Goal: Transaction & Acquisition: Book appointment/travel/reservation

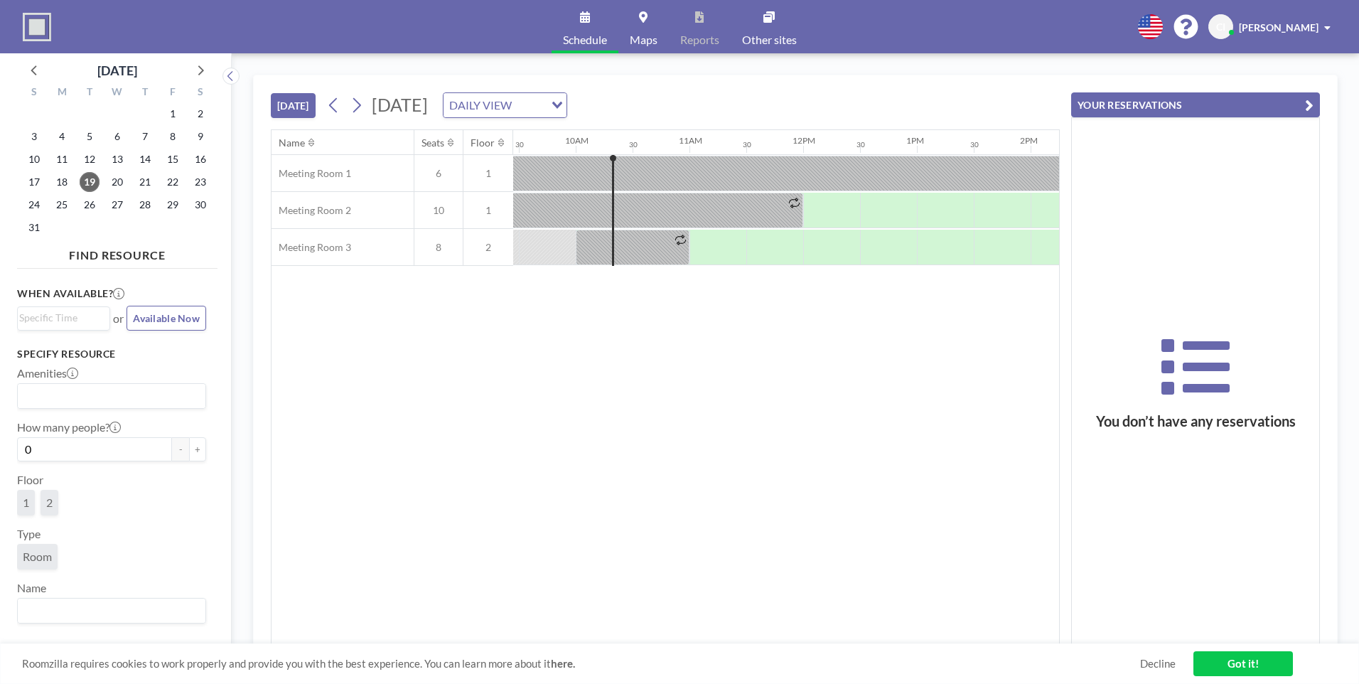
scroll to position [0, 1080]
click at [821, 198] on div at bounding box center [825, 211] width 57 height 36
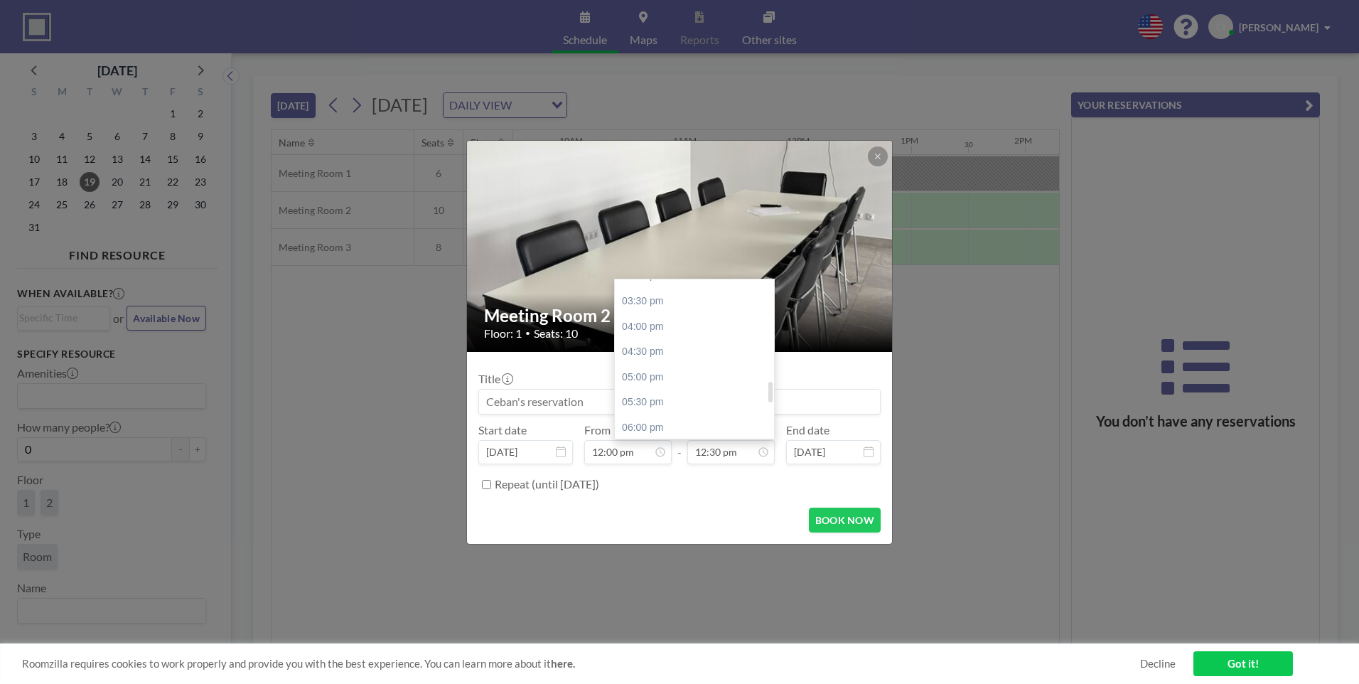
scroll to position [846, 0]
click at [671, 359] on div "06:00 pm" at bounding box center [698, 357] width 166 height 26
type input "06:00 pm"
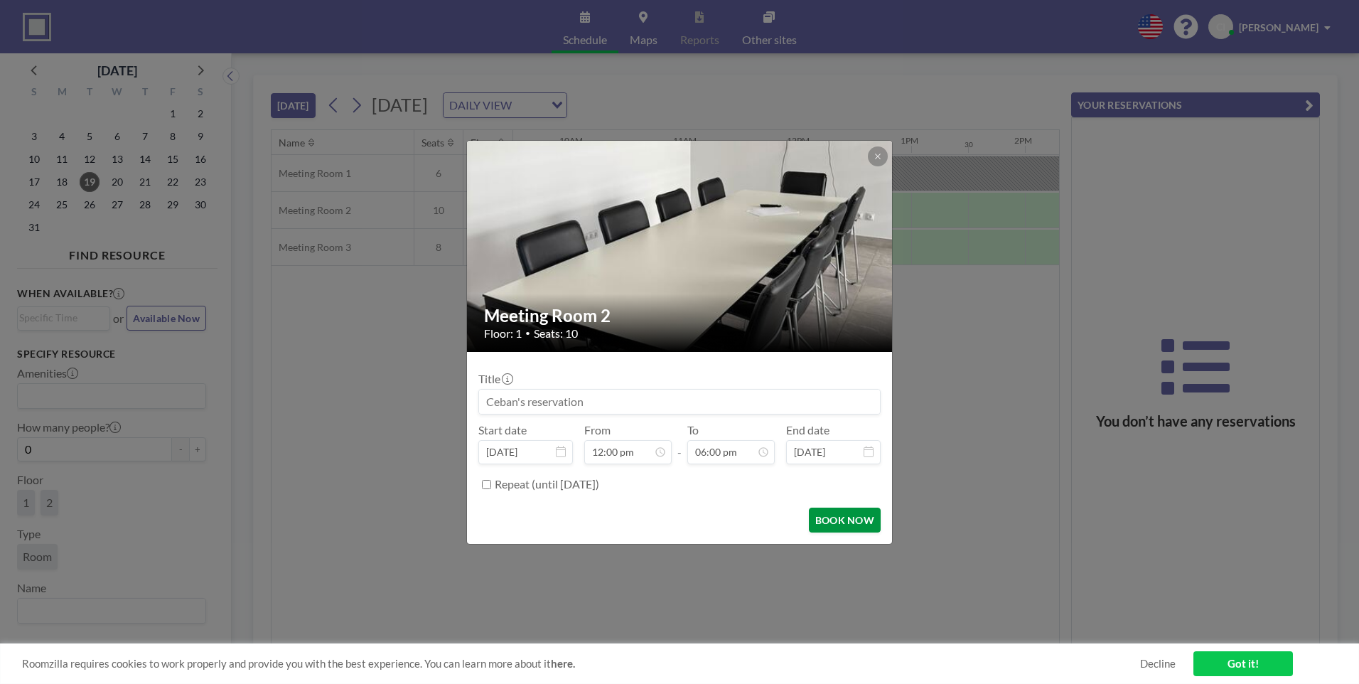
click at [831, 521] on button "BOOK NOW" at bounding box center [845, 519] width 72 height 25
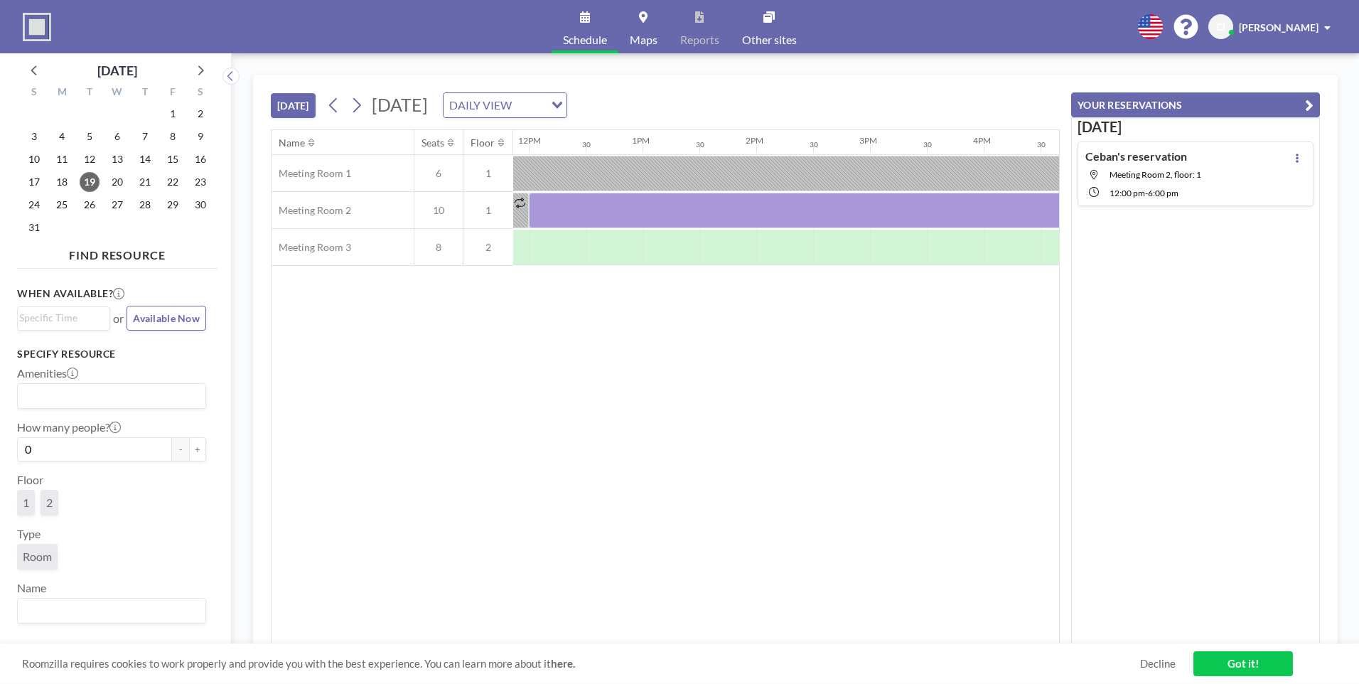
scroll to position [0, 1080]
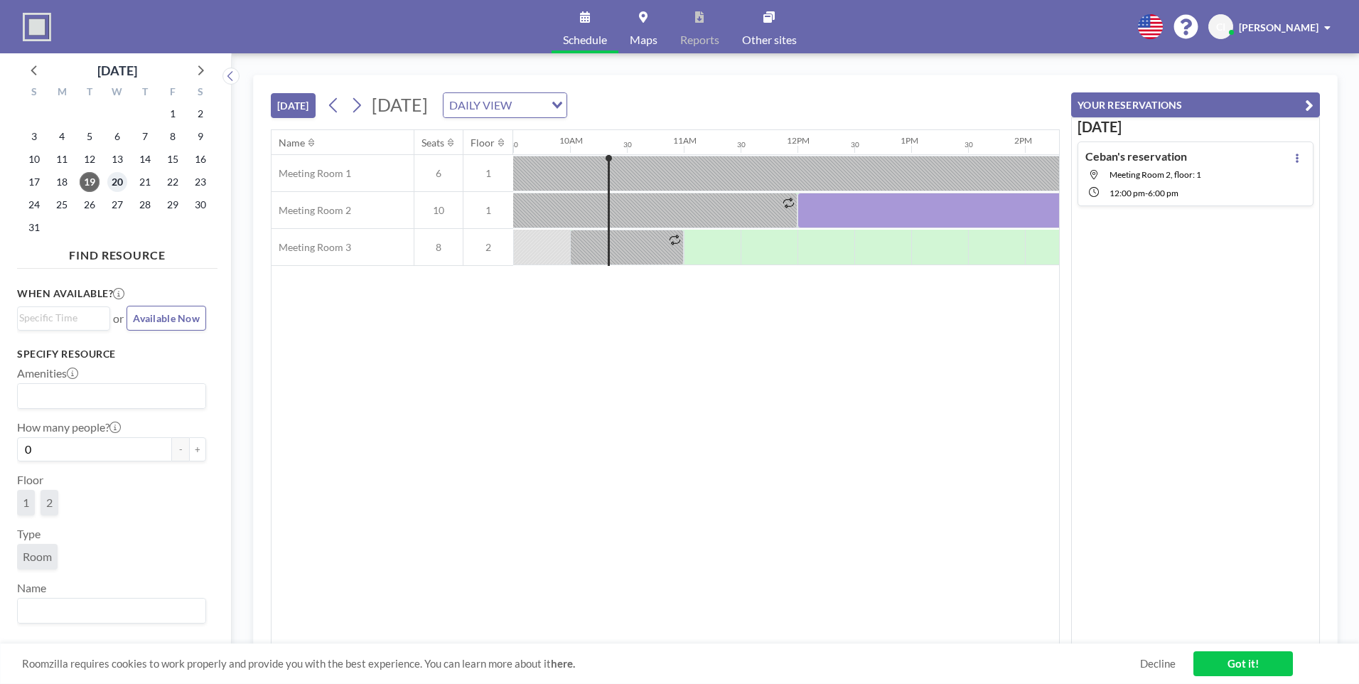
click at [108, 183] on span "20" at bounding box center [117, 182] width 20 height 20
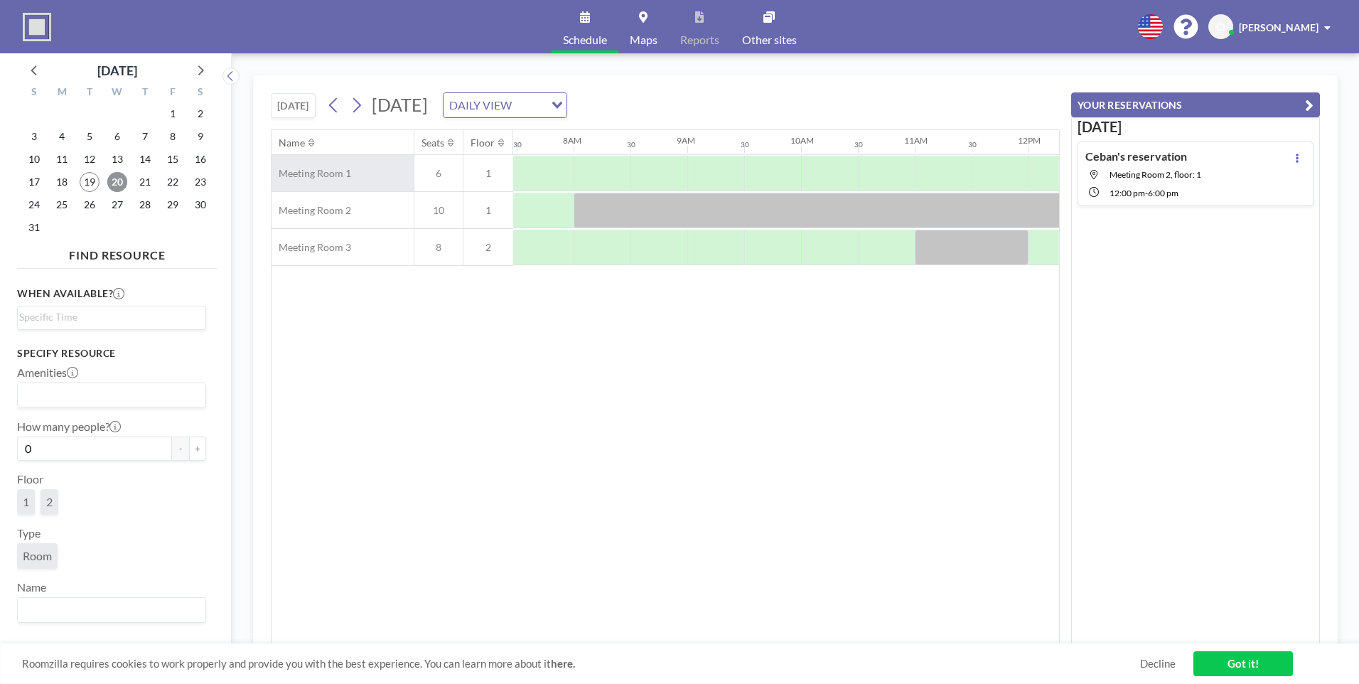
scroll to position [0, 853]
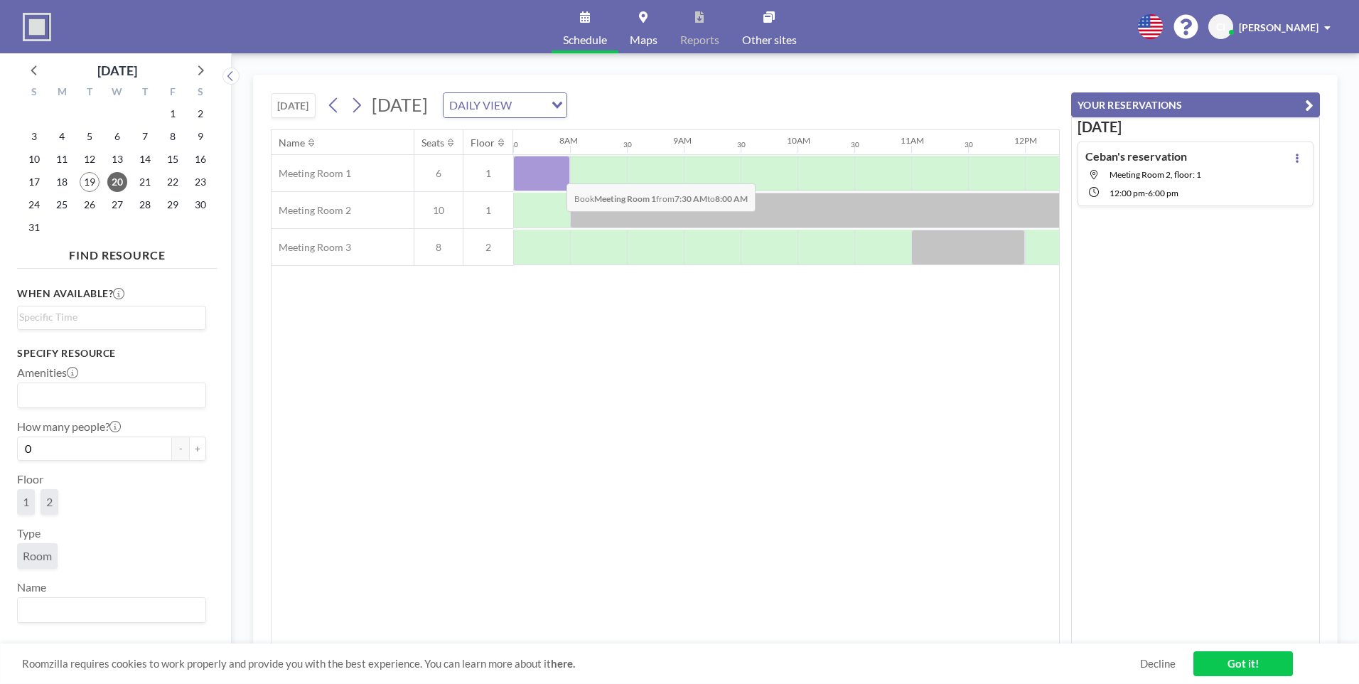
click at [555, 173] on div at bounding box center [541, 174] width 57 height 36
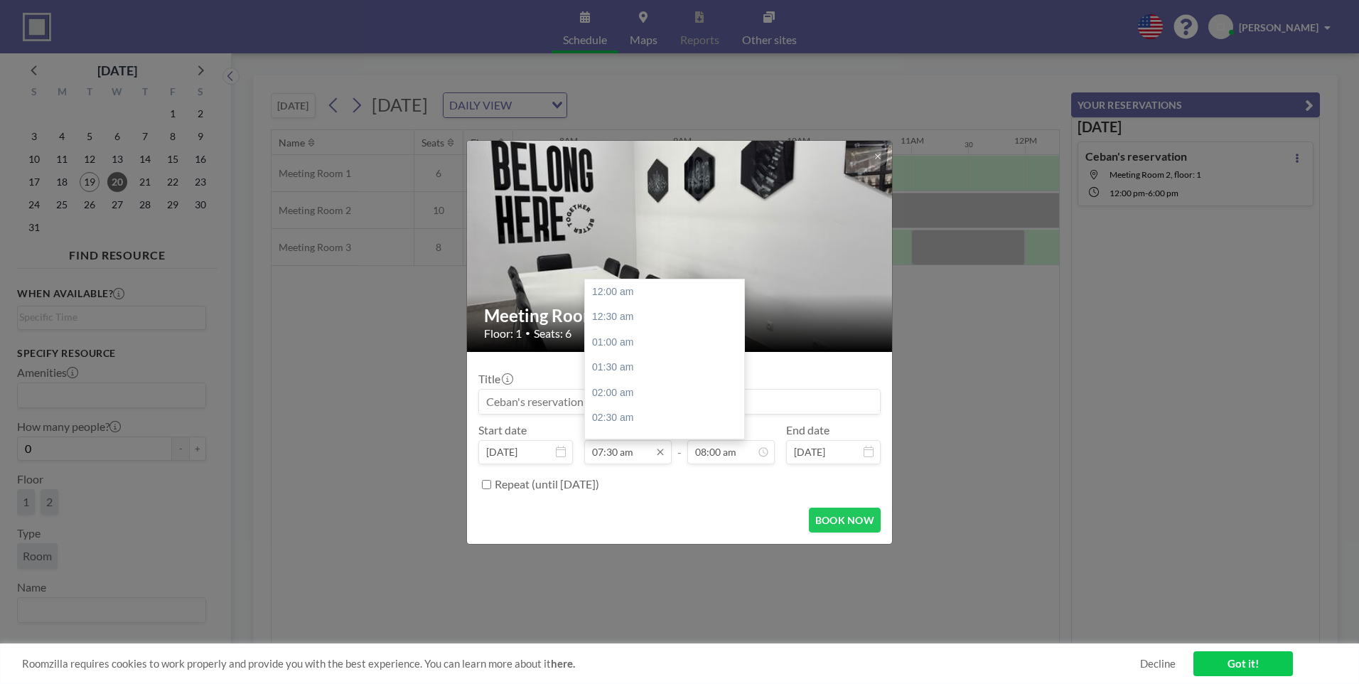
scroll to position [380, 0]
click at [625, 313] on div "08:00 am" at bounding box center [668, 317] width 166 height 26
type input "08:00 am"
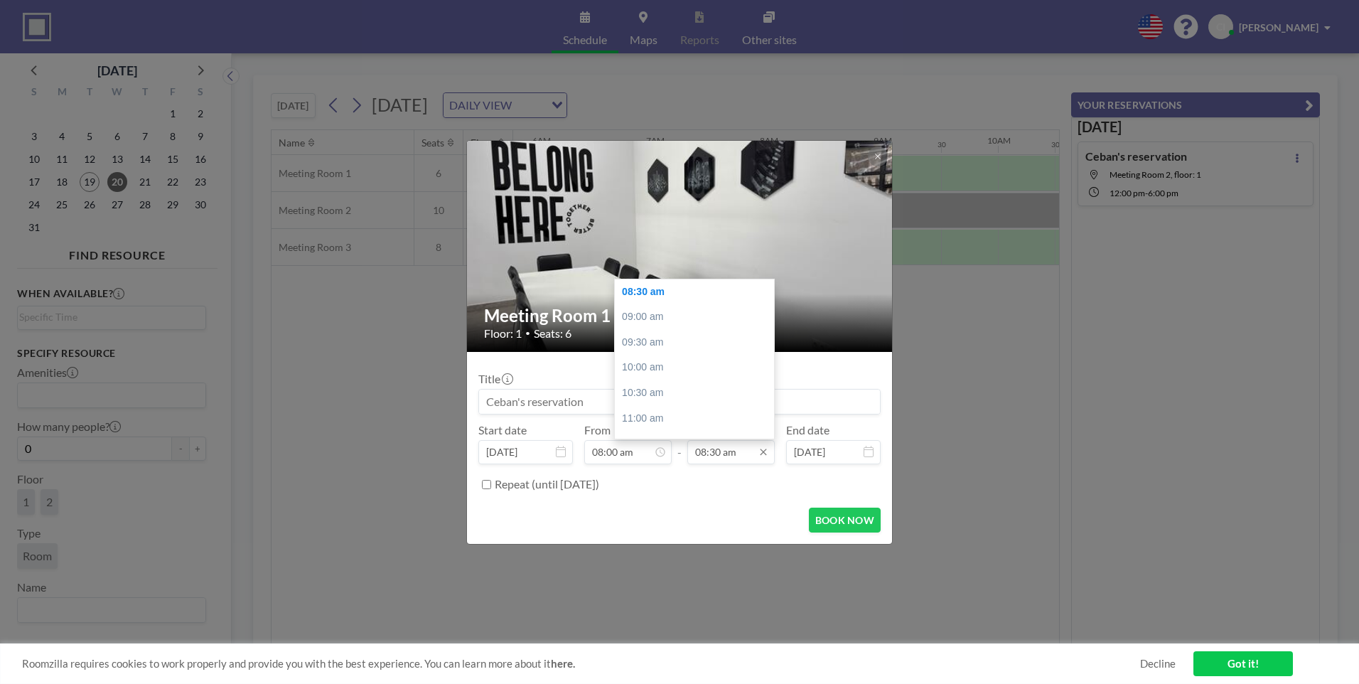
scroll to position [0, 853]
click at [733, 453] on input "08:30 am" at bounding box center [730, 452] width 87 height 24
click at [707, 456] on input "08:30 am" at bounding box center [730, 452] width 87 height 24
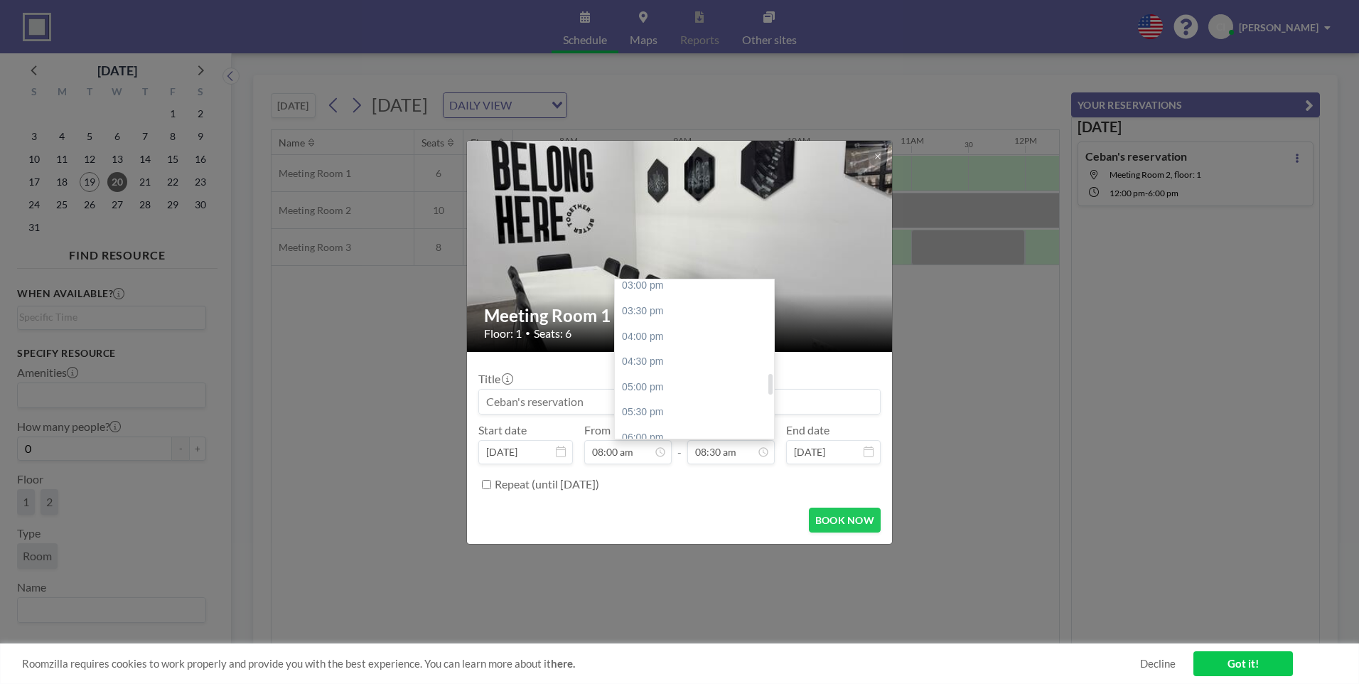
scroll to position [785, 0]
click at [665, 366] on div "05:00 pm" at bounding box center [698, 367] width 166 height 26
type input "05:00 pm"
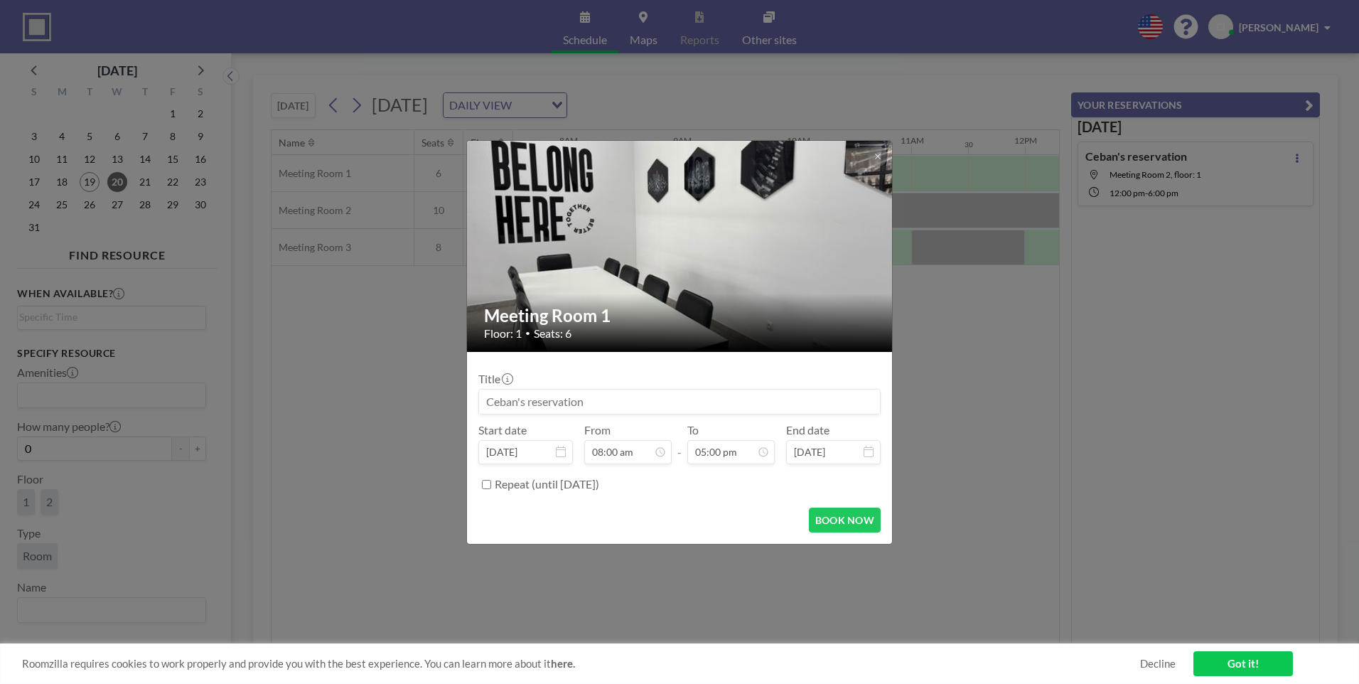
scroll to position [860, 0]
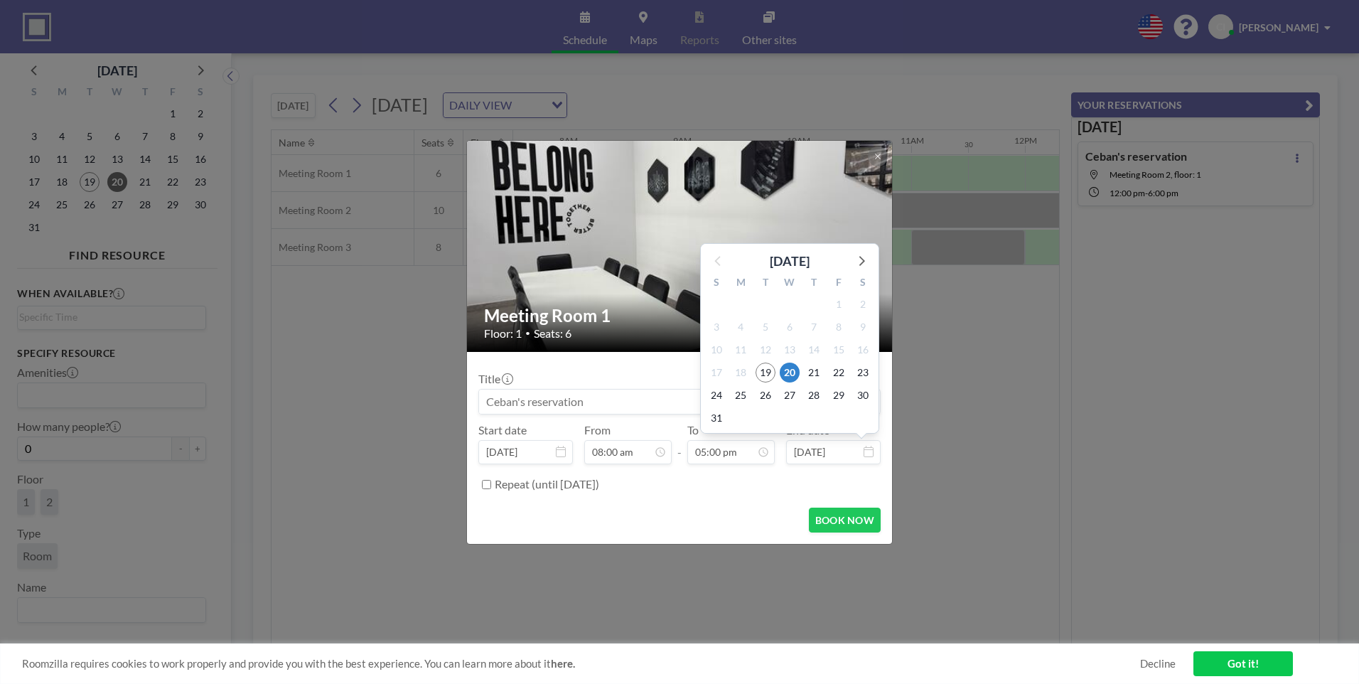
click at [815, 454] on input "[DATE]" at bounding box center [833, 452] width 95 height 24
click at [866, 370] on span "23" at bounding box center [863, 372] width 20 height 20
type input "[DATE]"
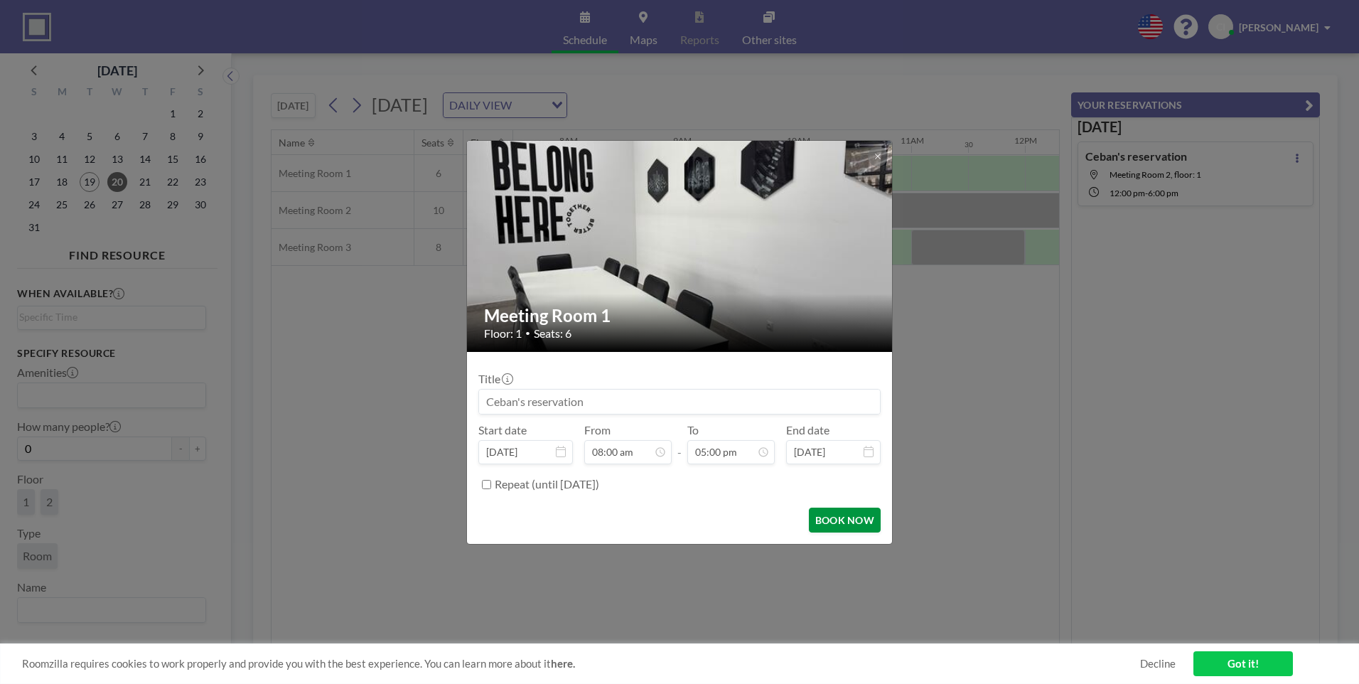
click at [829, 517] on button "BOOK NOW" at bounding box center [845, 519] width 72 height 25
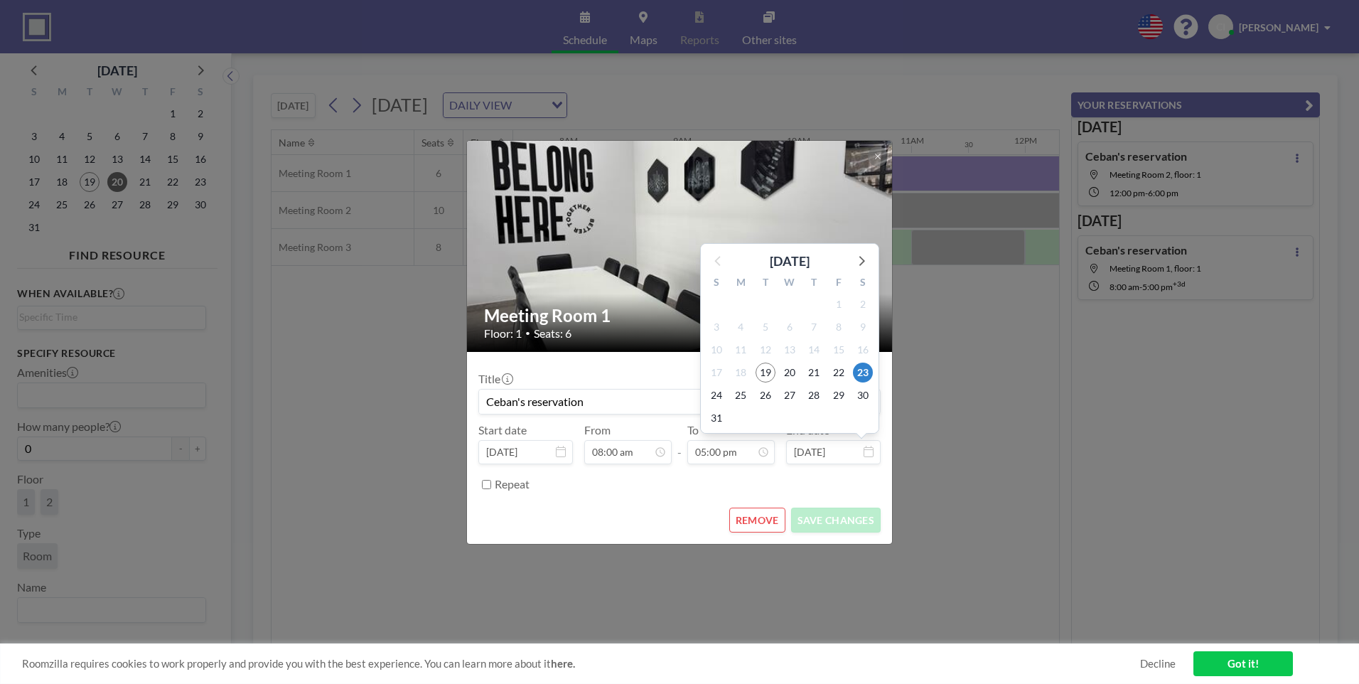
click at [821, 451] on input "[DATE]" at bounding box center [833, 452] width 95 height 24
click at [842, 372] on span "22" at bounding box center [839, 372] width 20 height 20
type input "[DATE]"
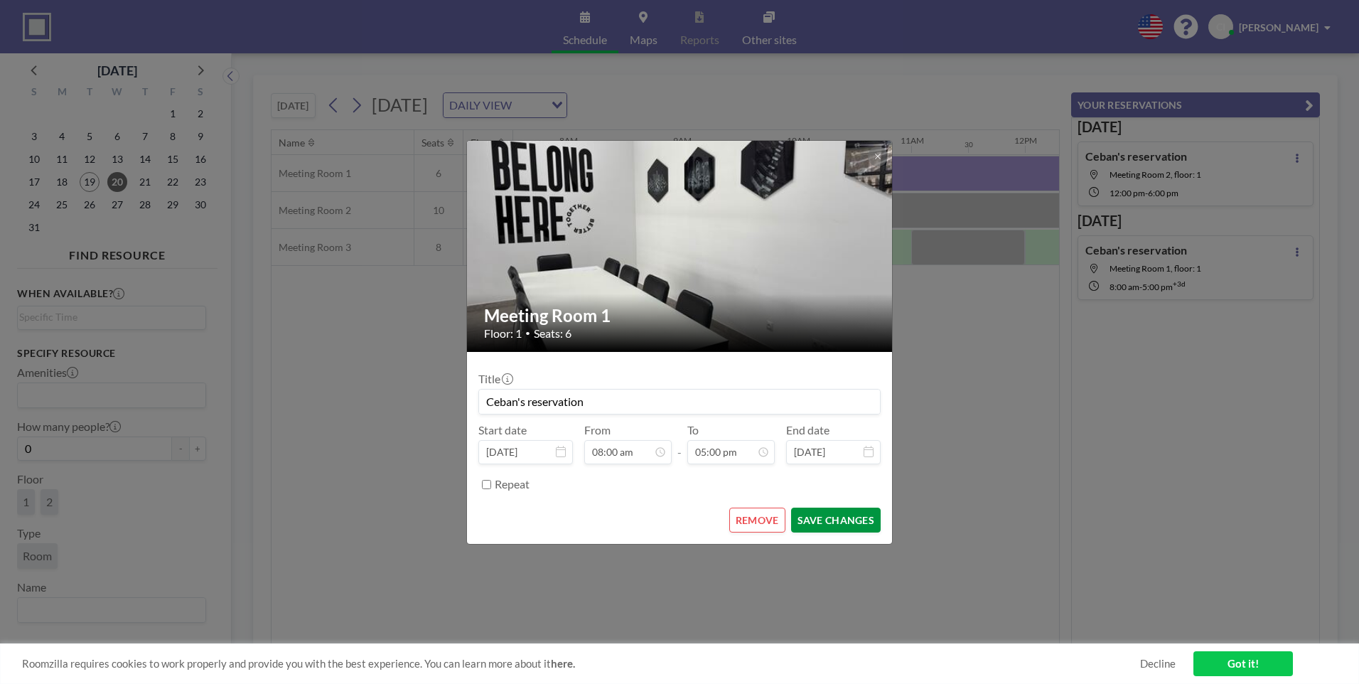
click at [843, 525] on button "SAVE CHANGES" at bounding box center [836, 519] width 90 height 25
